Goal: Task Accomplishment & Management: Use online tool/utility

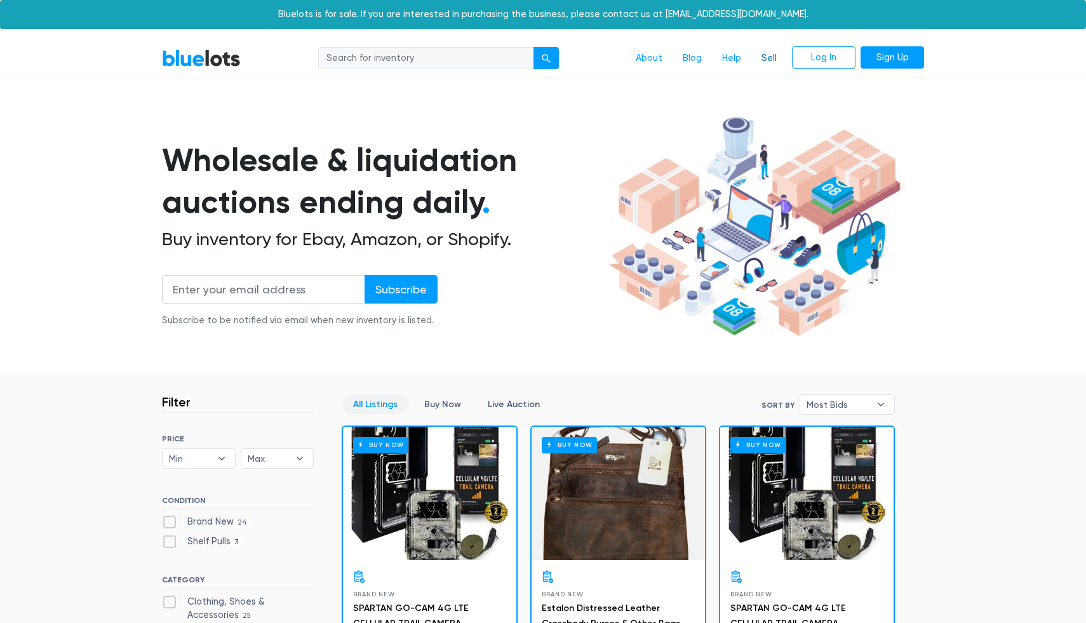
click at [764, 54] on link "Sell" at bounding box center [769, 58] width 36 height 24
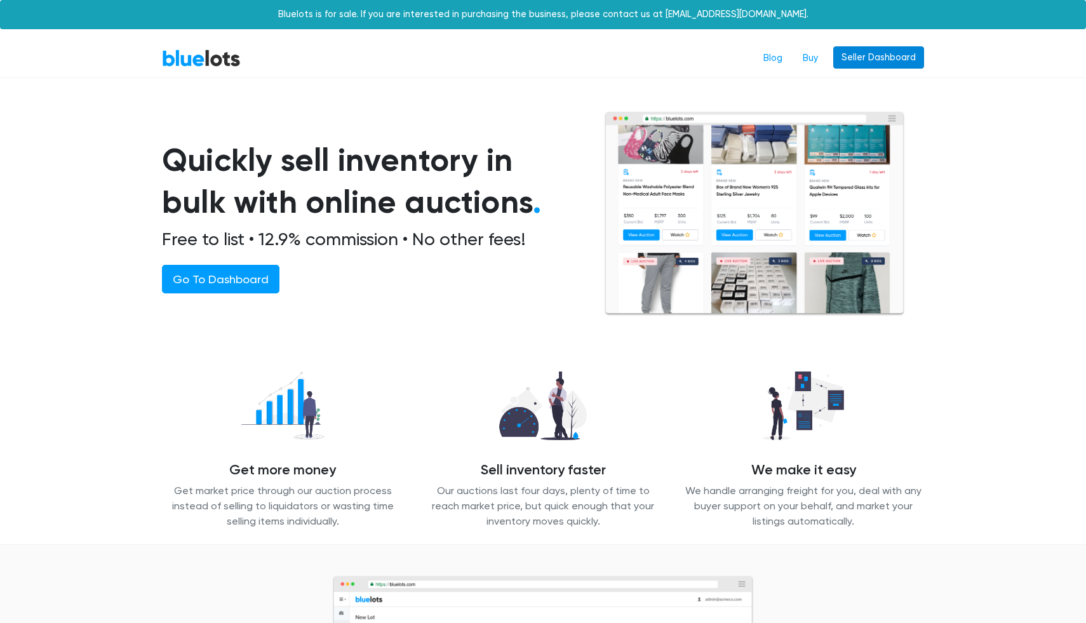
click at [871, 64] on link "Seller Dashboard" at bounding box center [878, 57] width 91 height 23
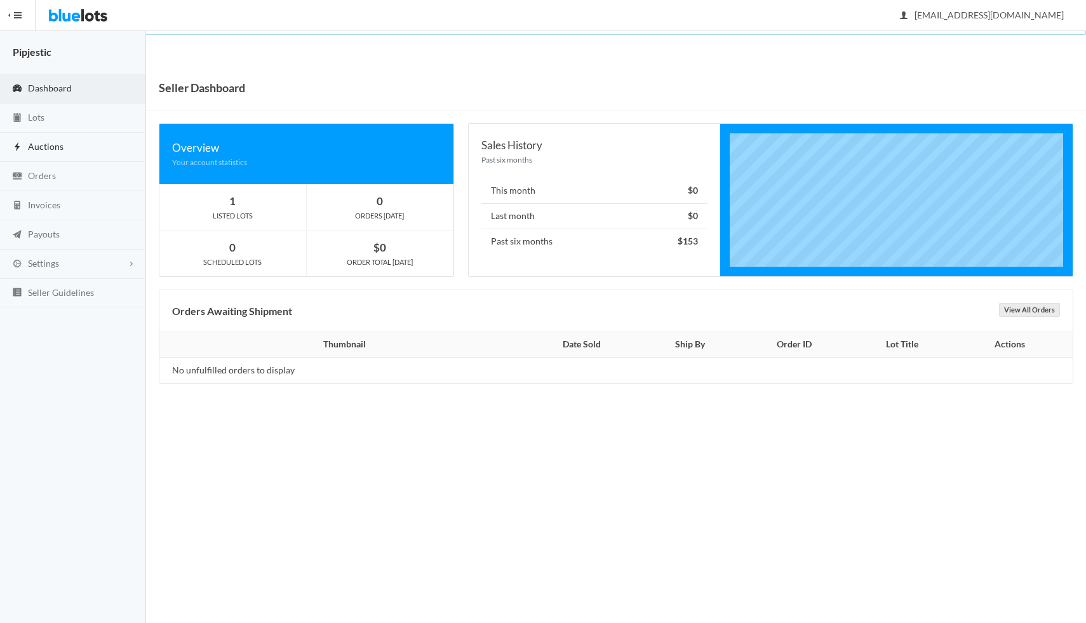
click at [57, 142] on span "Auctions" at bounding box center [46, 146] width 36 height 11
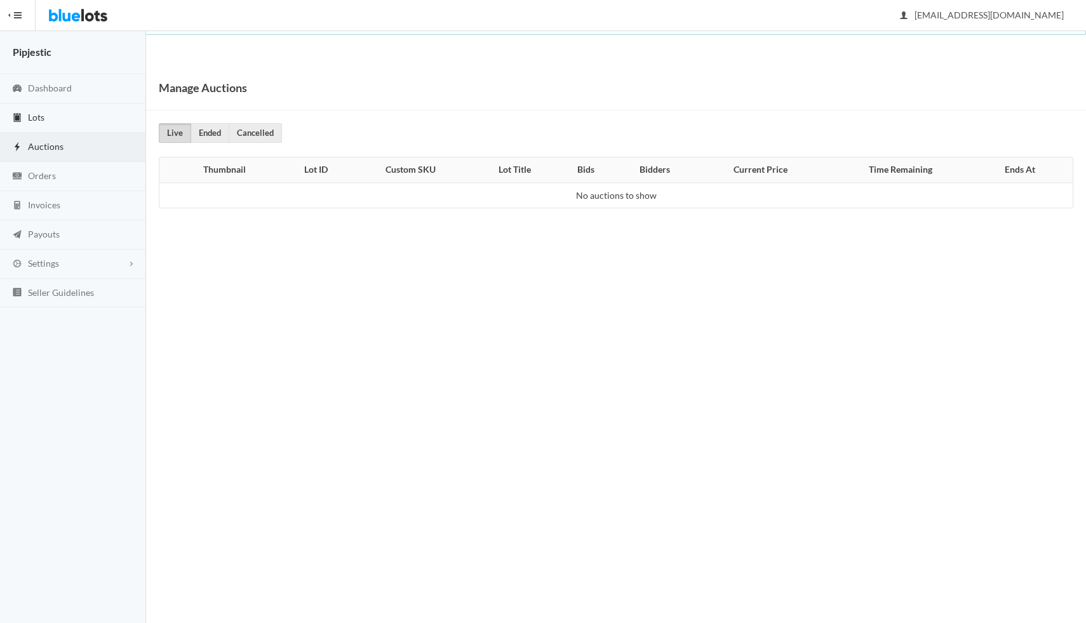
click at [58, 126] on link "Lots" at bounding box center [73, 118] width 146 height 29
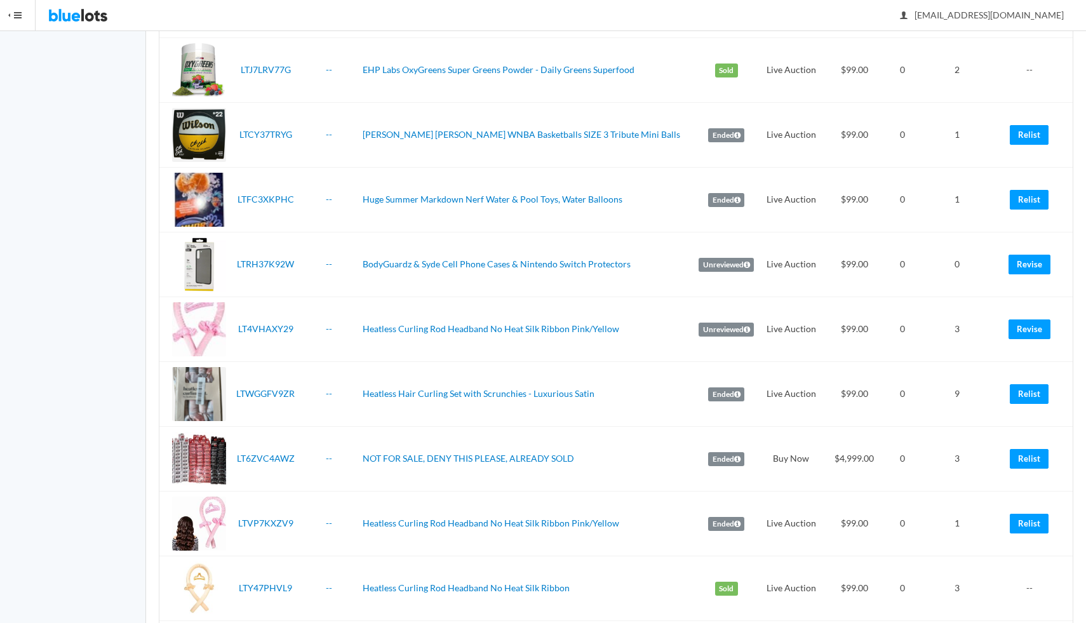
scroll to position [396, 0]
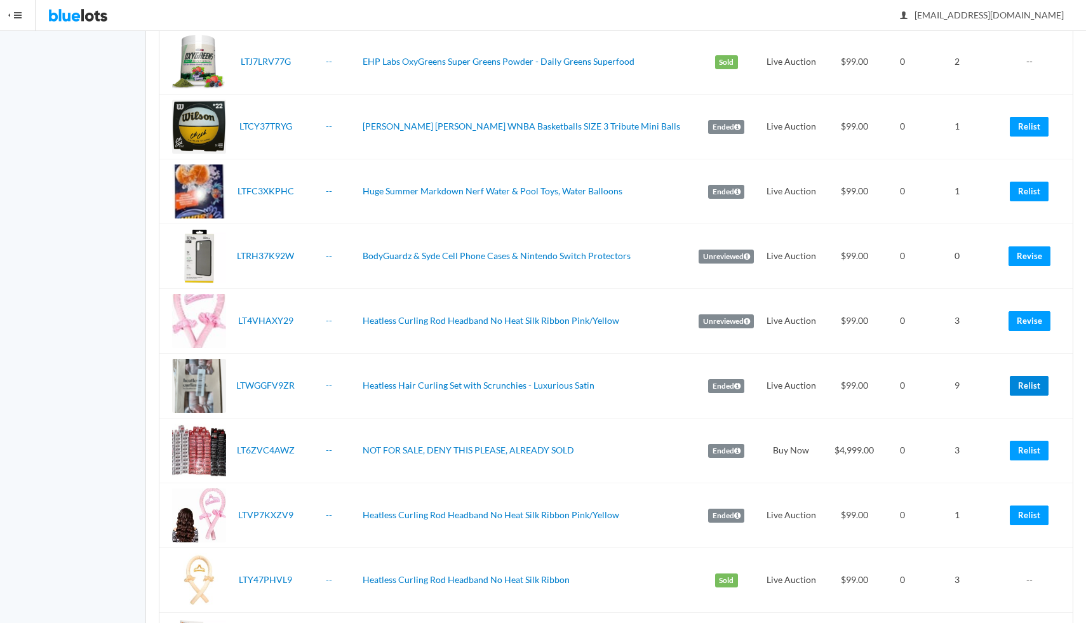
click at [1028, 376] on link "Relist" at bounding box center [1029, 386] width 39 height 20
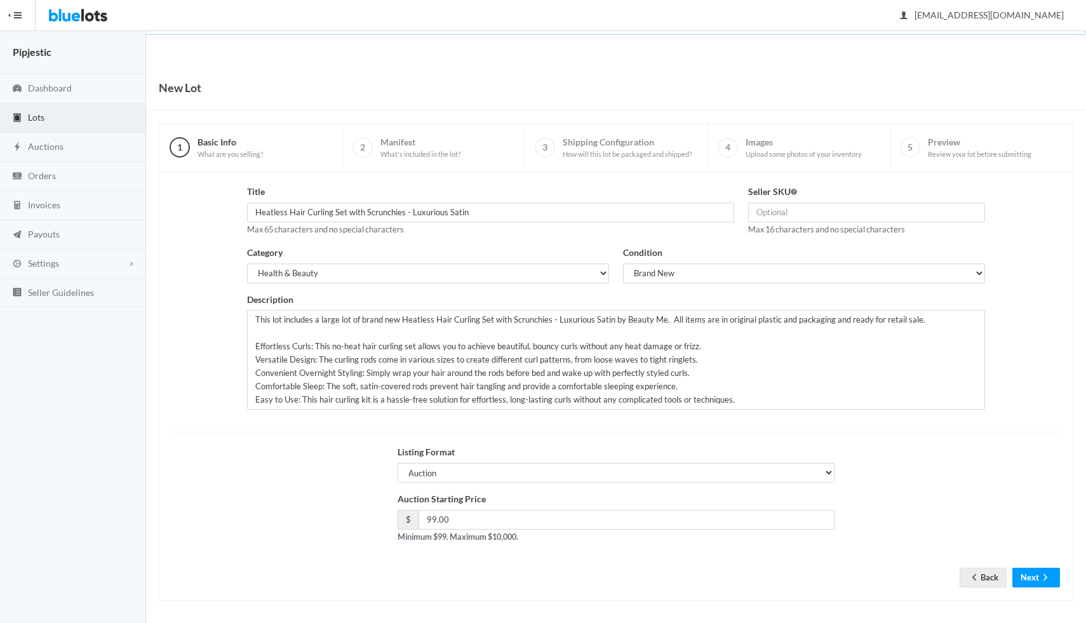
scroll to position [4, 0]
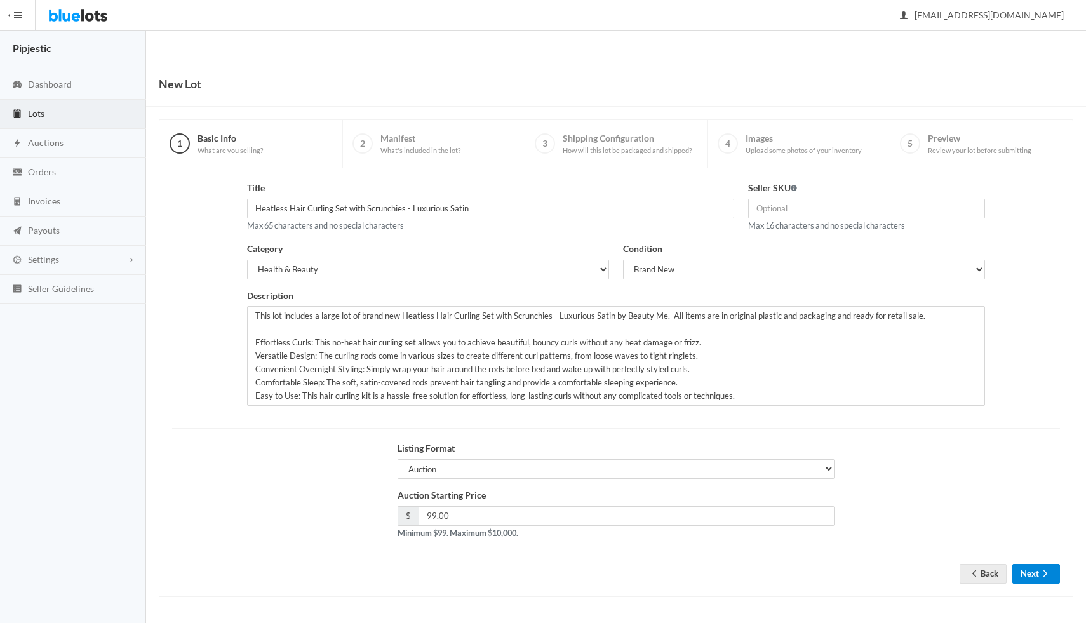
click at [1028, 570] on button "Next" at bounding box center [1036, 574] width 48 height 20
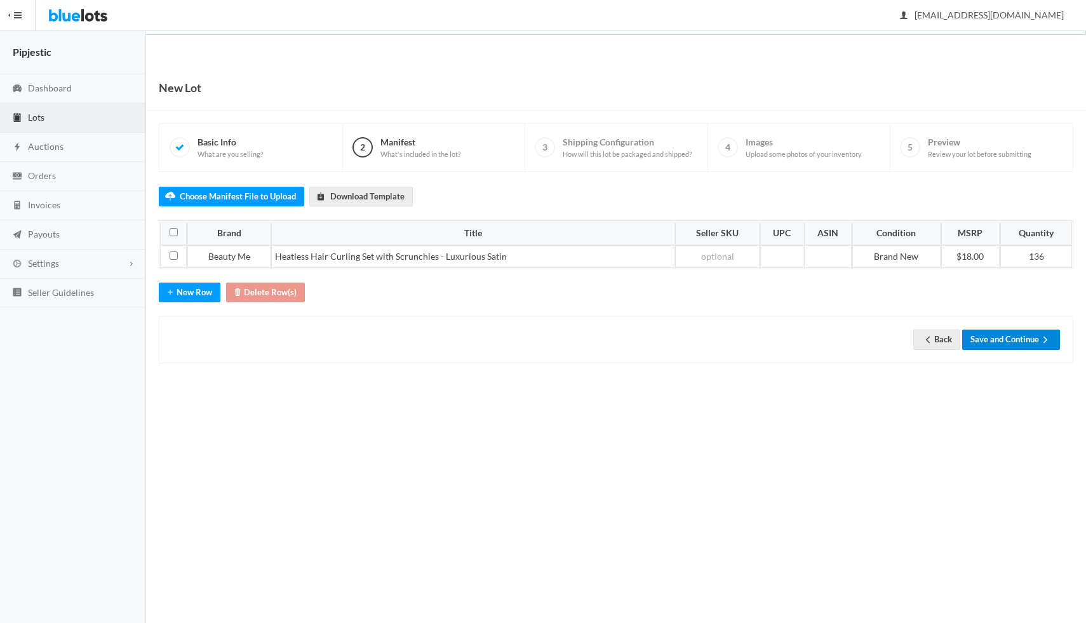
click at [1021, 333] on button "Save and Continue" at bounding box center [1011, 340] width 98 height 20
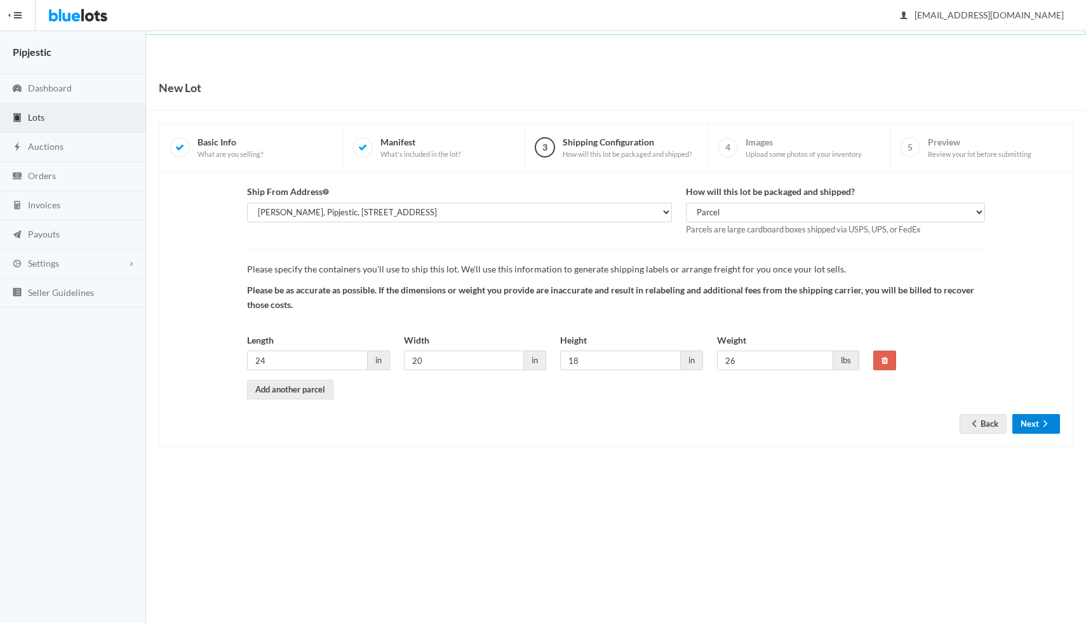
click at [1036, 425] on button "Next" at bounding box center [1036, 424] width 48 height 20
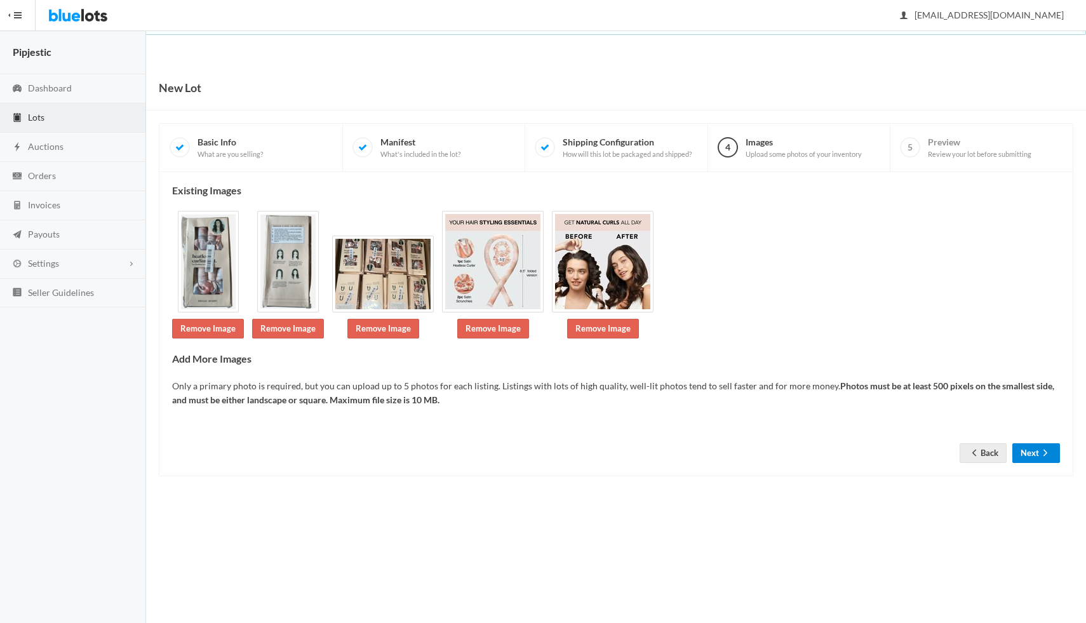
click at [1040, 445] on button "Next" at bounding box center [1036, 453] width 48 height 20
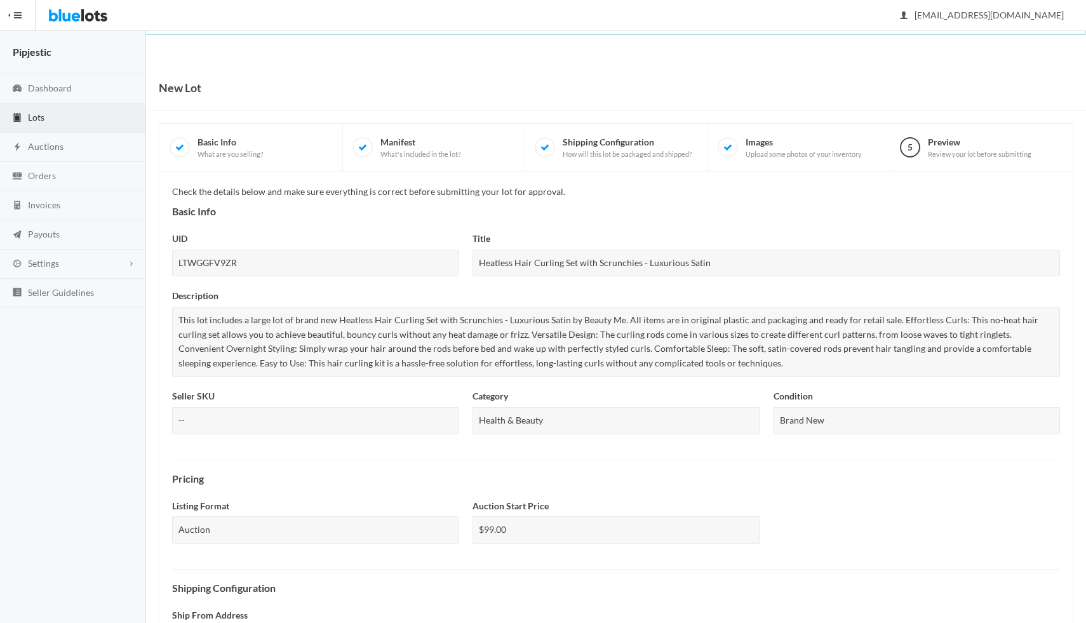
scroll to position [350, 0]
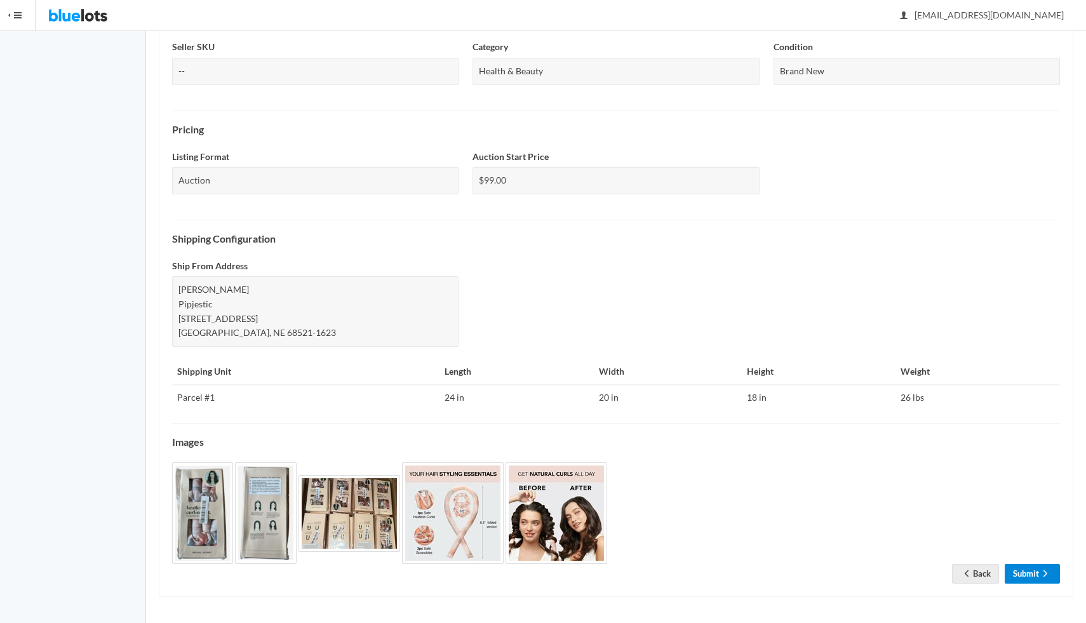
click at [1047, 572] on icon "arrow forward" at bounding box center [1045, 573] width 13 height 10
